Goal: Information Seeking & Learning: Check status

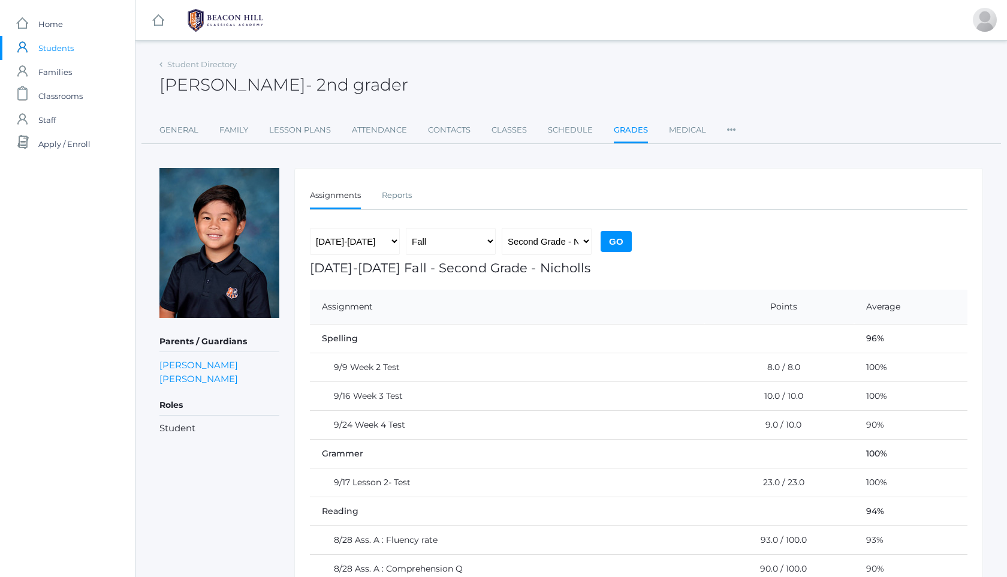
click at [628, 135] on link "Grades" at bounding box center [631, 131] width 34 height 26
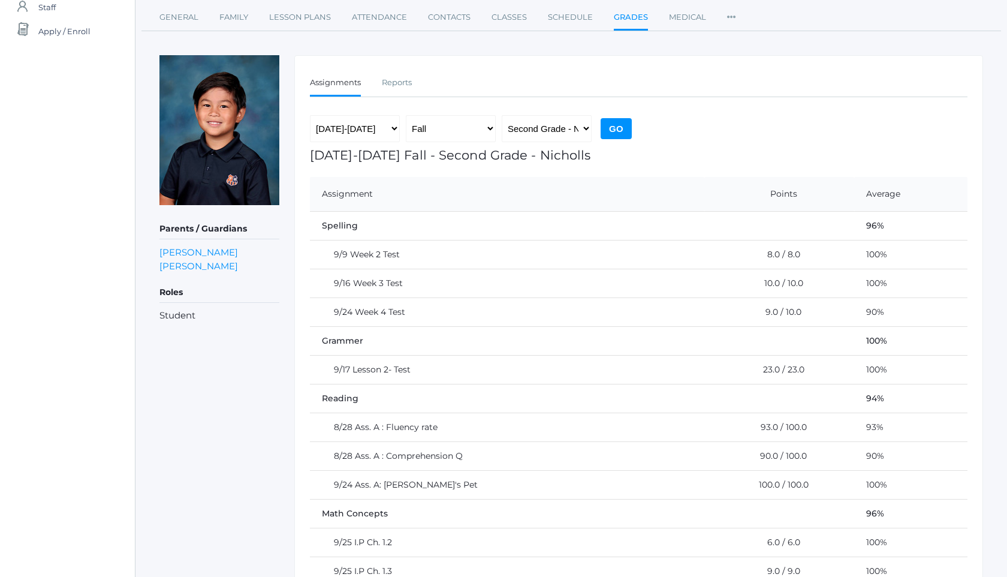
scroll to position [108, 0]
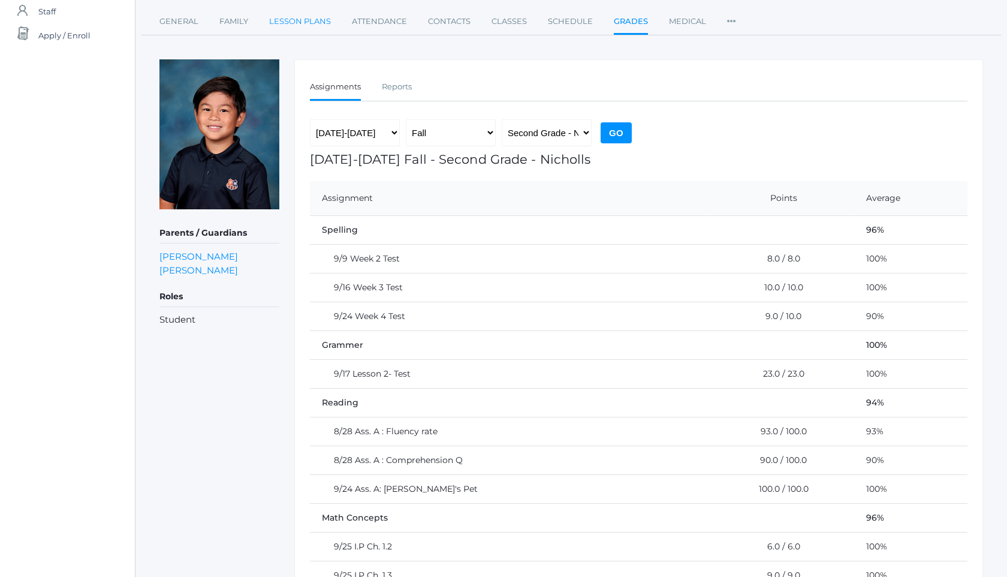
click at [314, 24] on link "Lesson Plans" at bounding box center [300, 22] width 62 height 24
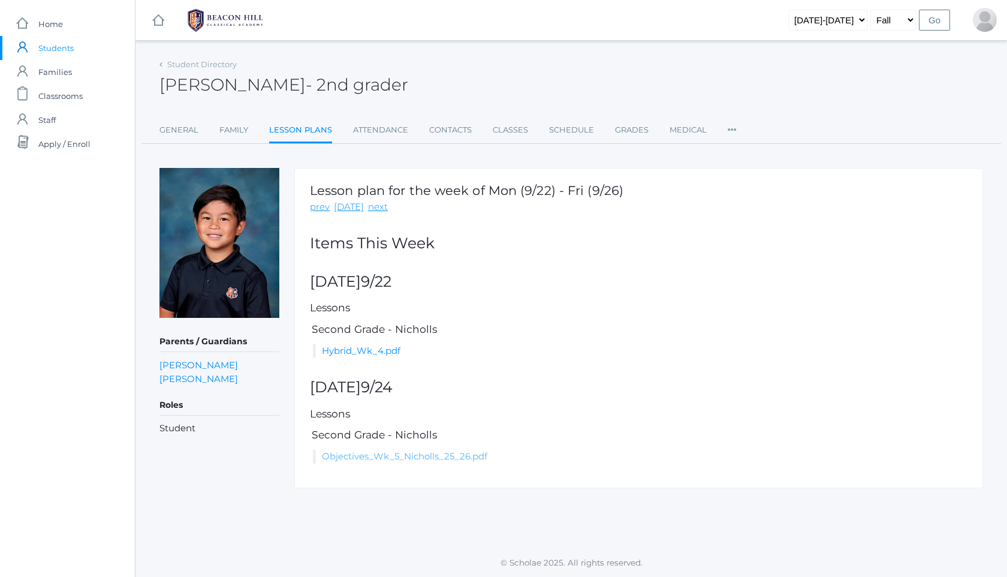
click at [451, 460] on link "Objectives_Wk_5_Nicholls_25_26.pdf" at bounding box center [404, 455] width 165 height 11
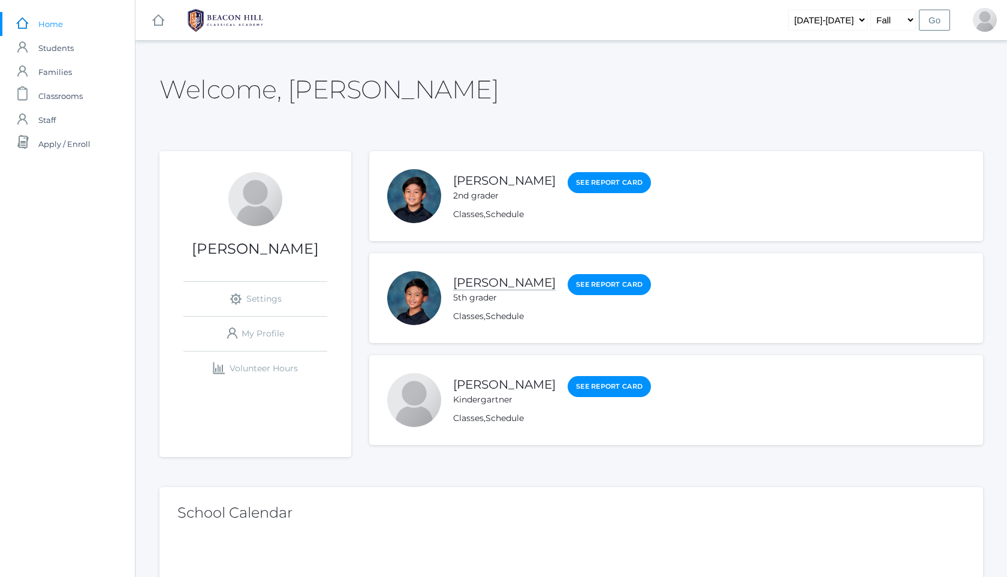
click at [516, 284] on link "Matteo Soratorio" at bounding box center [504, 282] width 103 height 15
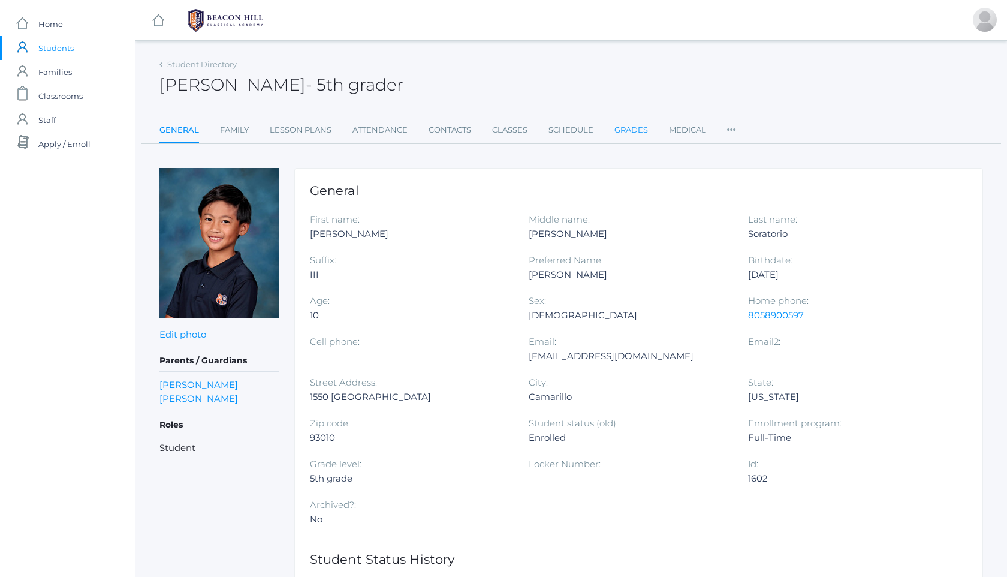
click at [632, 130] on link "Grades" at bounding box center [631, 130] width 34 height 24
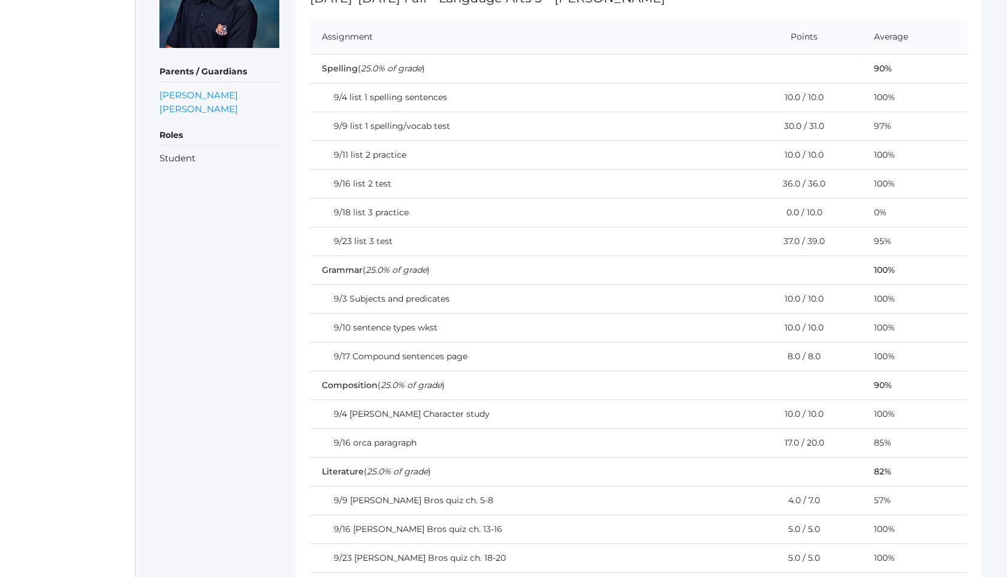
scroll to position [257, 0]
